Goal: Information Seeking & Learning: Learn about a topic

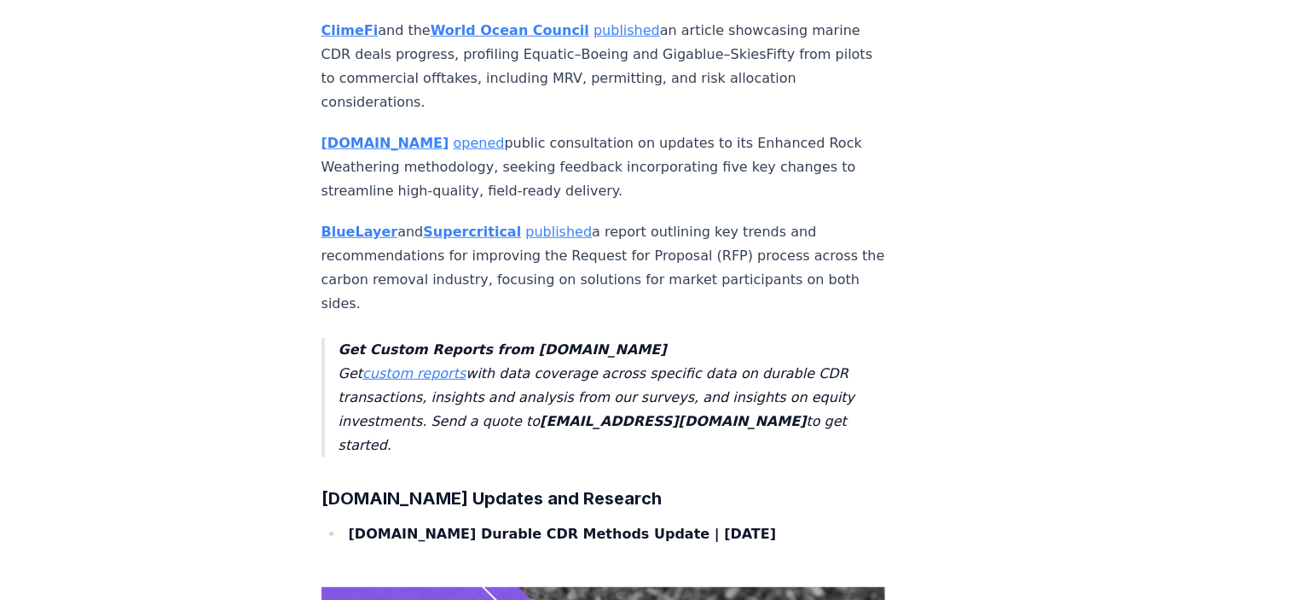
scroll to position [5270, 0]
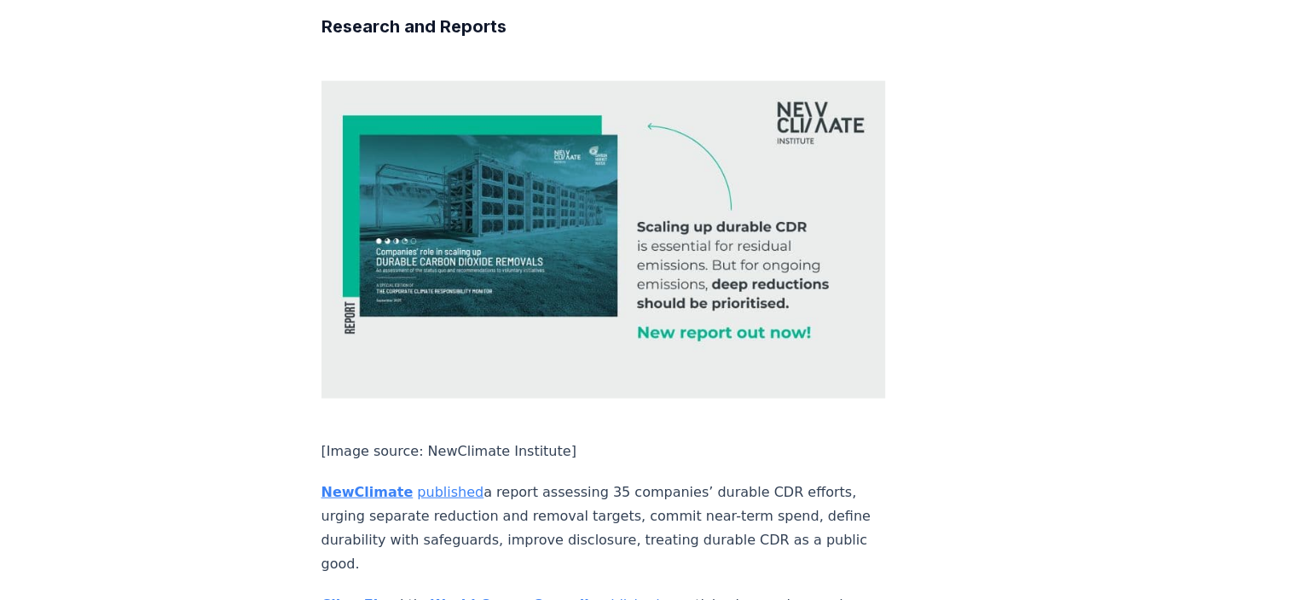
drag, startPoint x: 246, startPoint y: 480, endPoint x: 246, endPoint y: 200, distance: 279.7
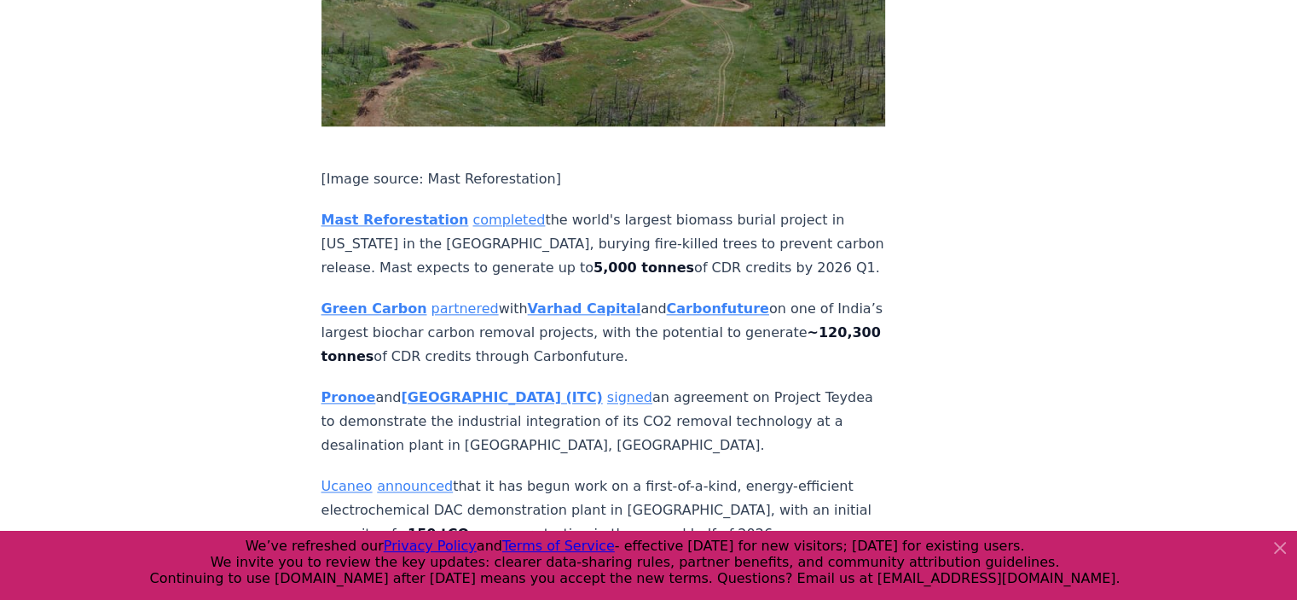
scroll to position [1995, 0]
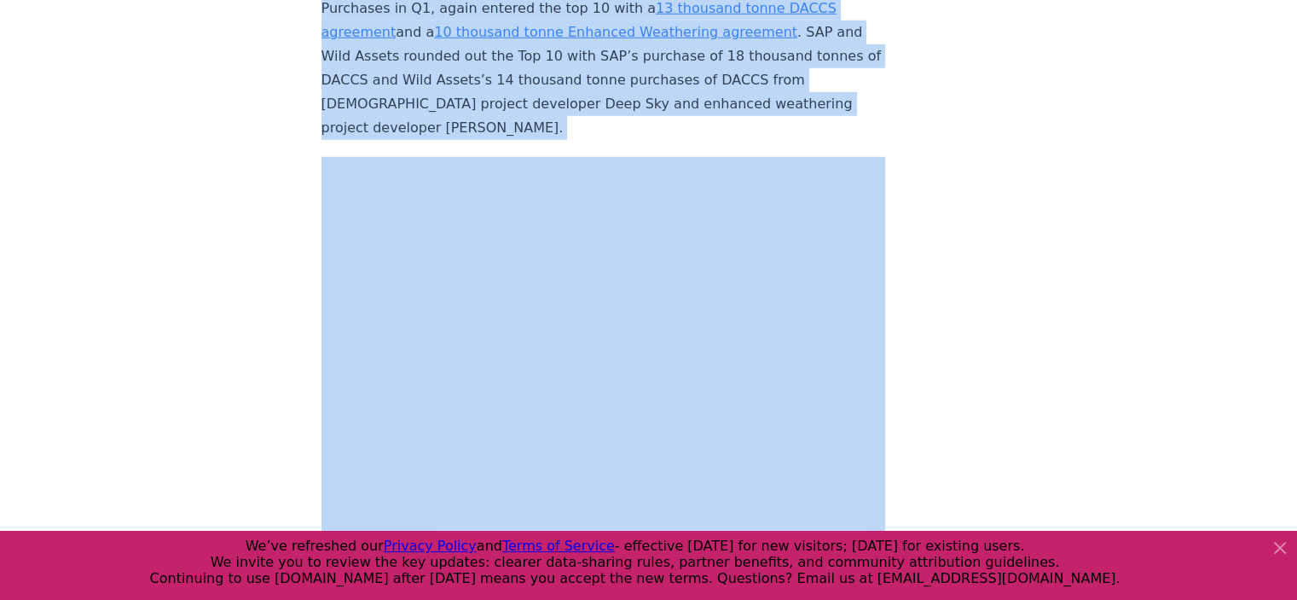
scroll to position [5083, 0]
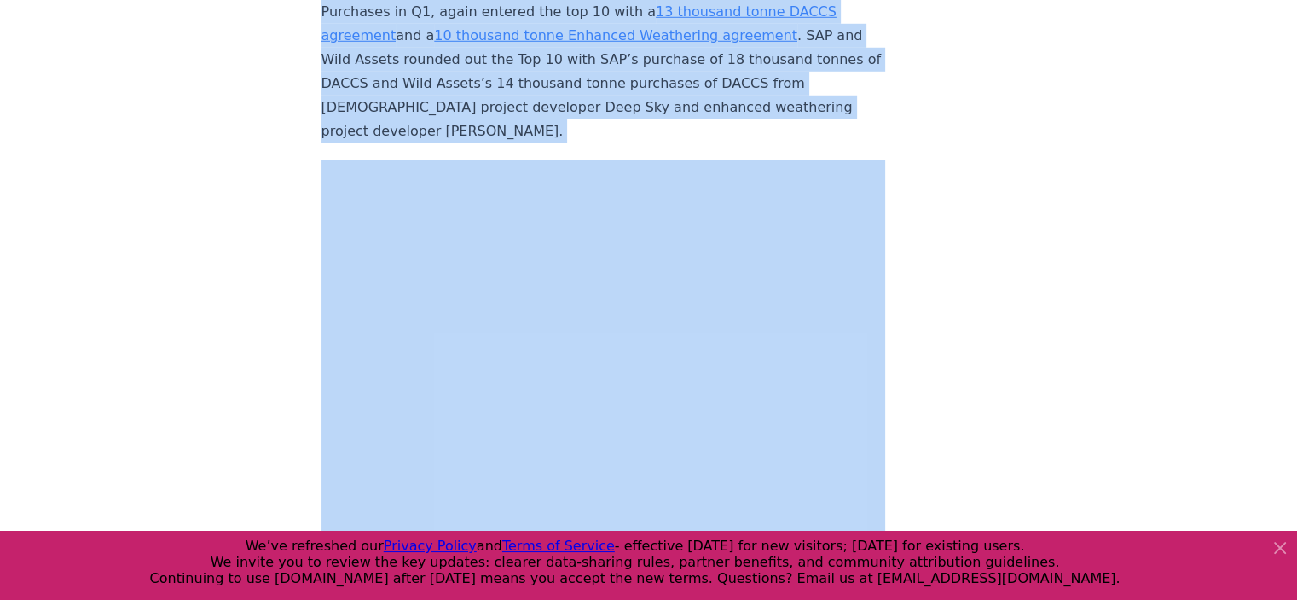
drag, startPoint x: 325, startPoint y: 57, endPoint x: 486, endPoint y: 231, distance: 237.2
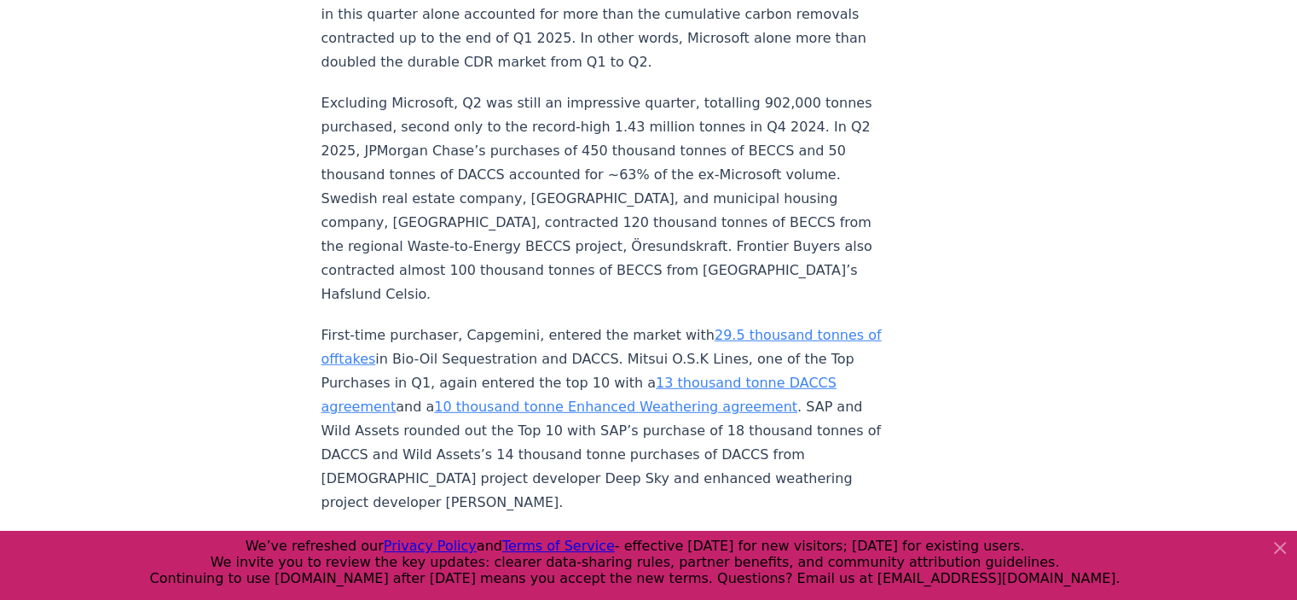
scroll to position [4711, 0]
